Goal: Task Accomplishment & Management: Check status

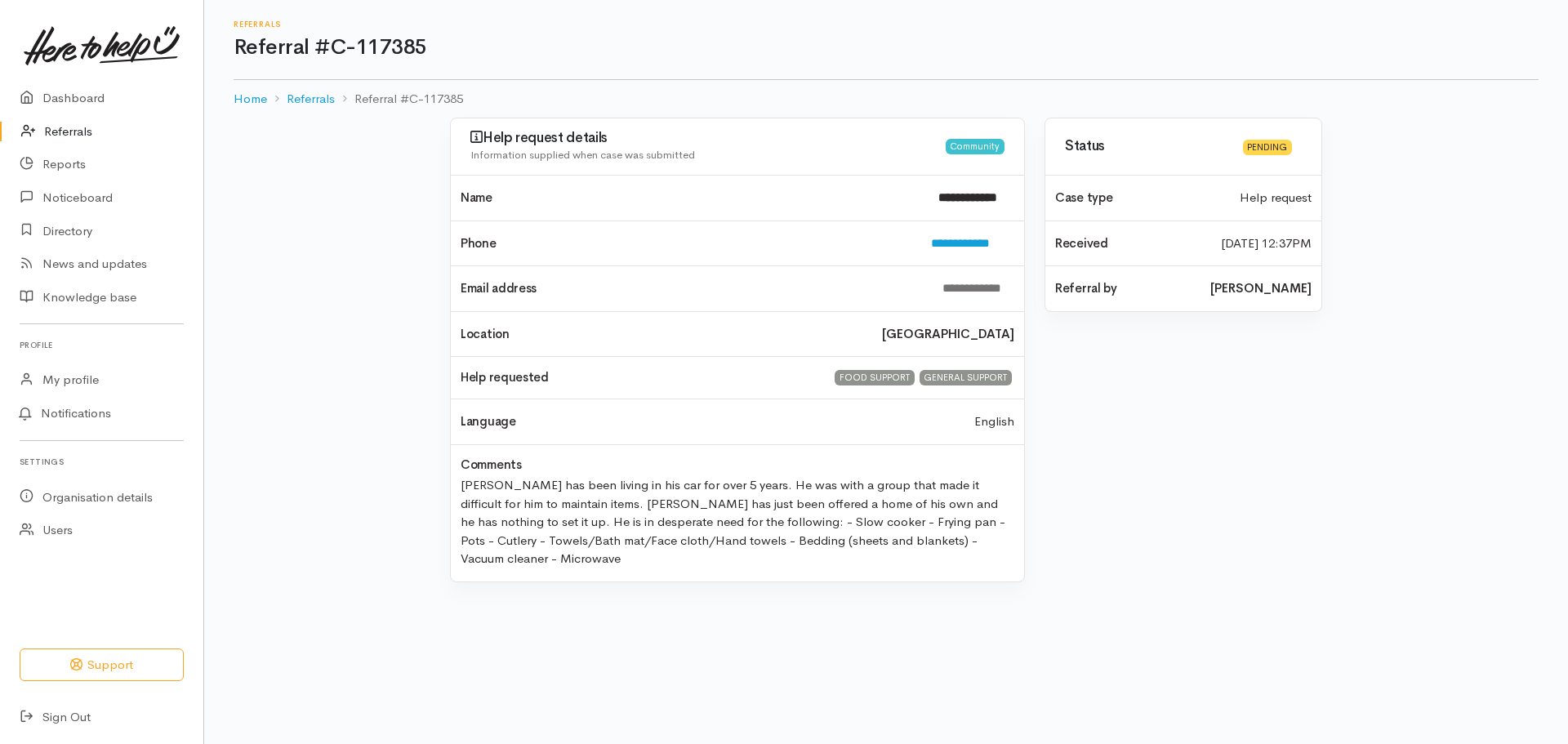
click at [71, 131] on link "Referrals" at bounding box center [101, 132] width 203 height 34
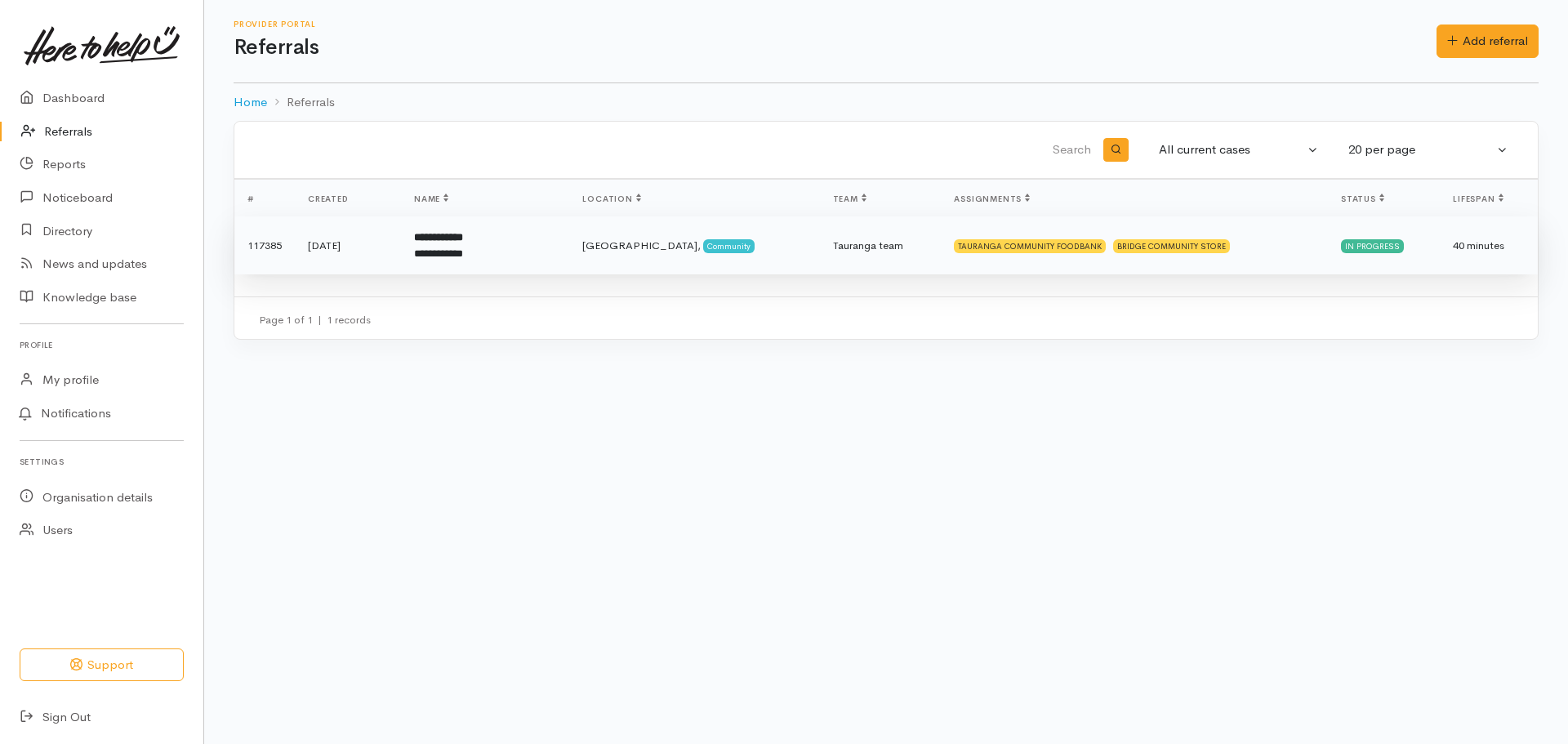
click at [569, 248] on td "[GEOGRAPHIC_DATA], Community" at bounding box center [693, 246] width 249 height 59
